Goal: Find specific page/section: Find specific page/section

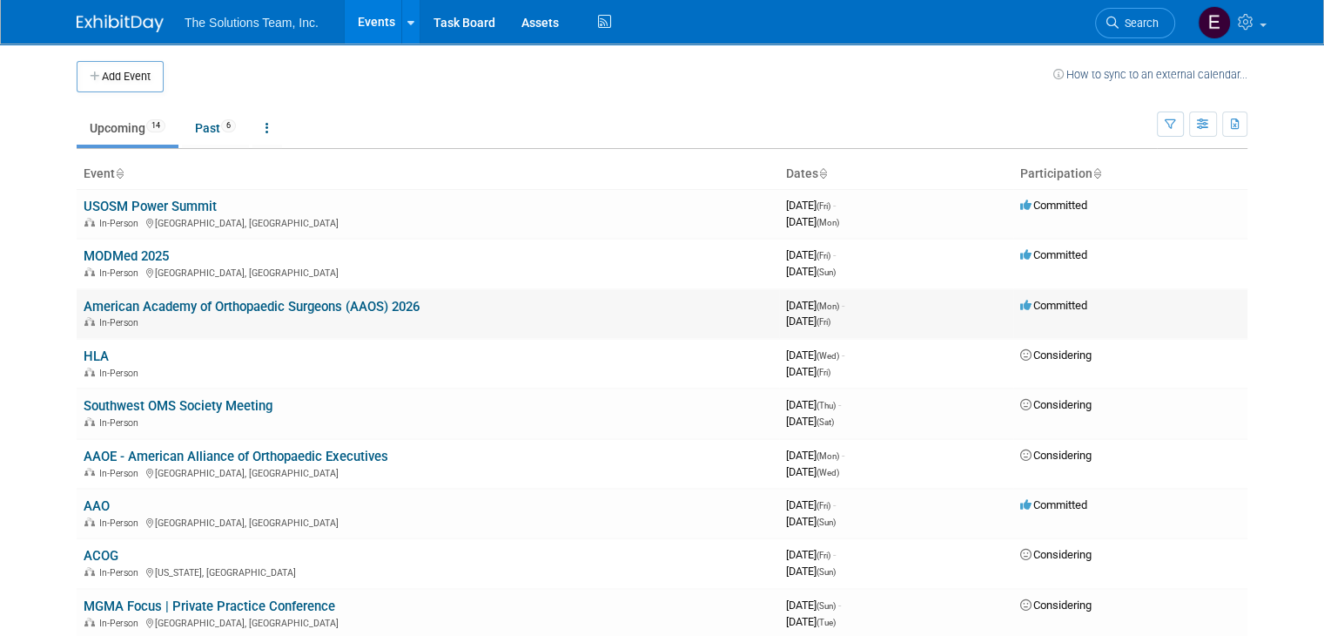
click at [345, 310] on link "American Academy of Orthopaedic Surgeons (AAOS) 2026" at bounding box center [252, 307] width 336 height 16
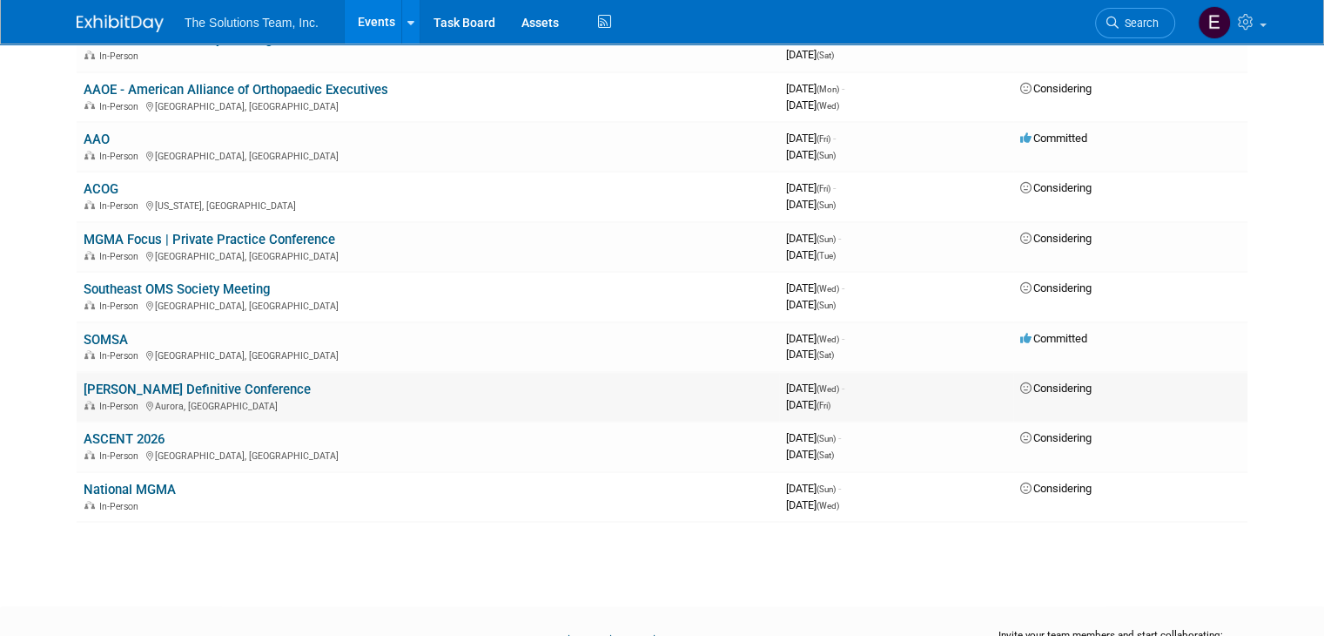
scroll to position [454, 0]
